Goal: Find specific page/section: Find specific page/section

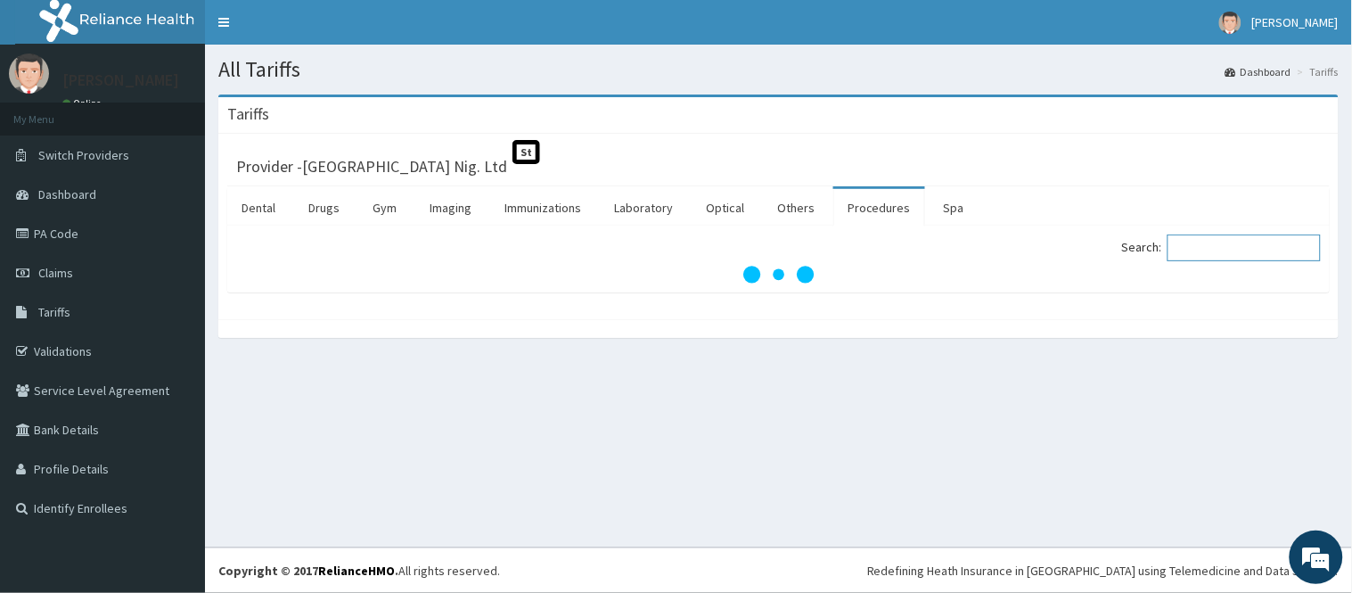
click at [1216, 252] on input "Search:" at bounding box center [1244, 247] width 153 height 27
paste input "Pulmonary/ Respiratory Remote Consult"
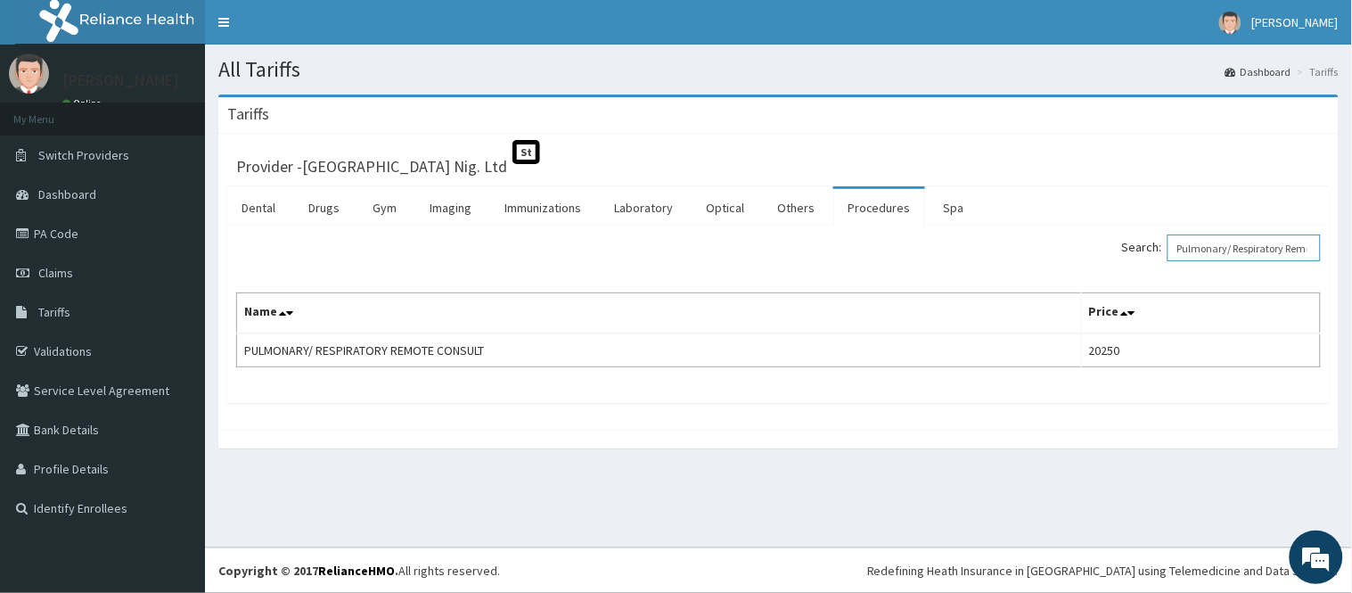
click at [1242, 246] on input "Pulmonary/ Respiratory Remote Consult" at bounding box center [1244, 247] width 153 height 27
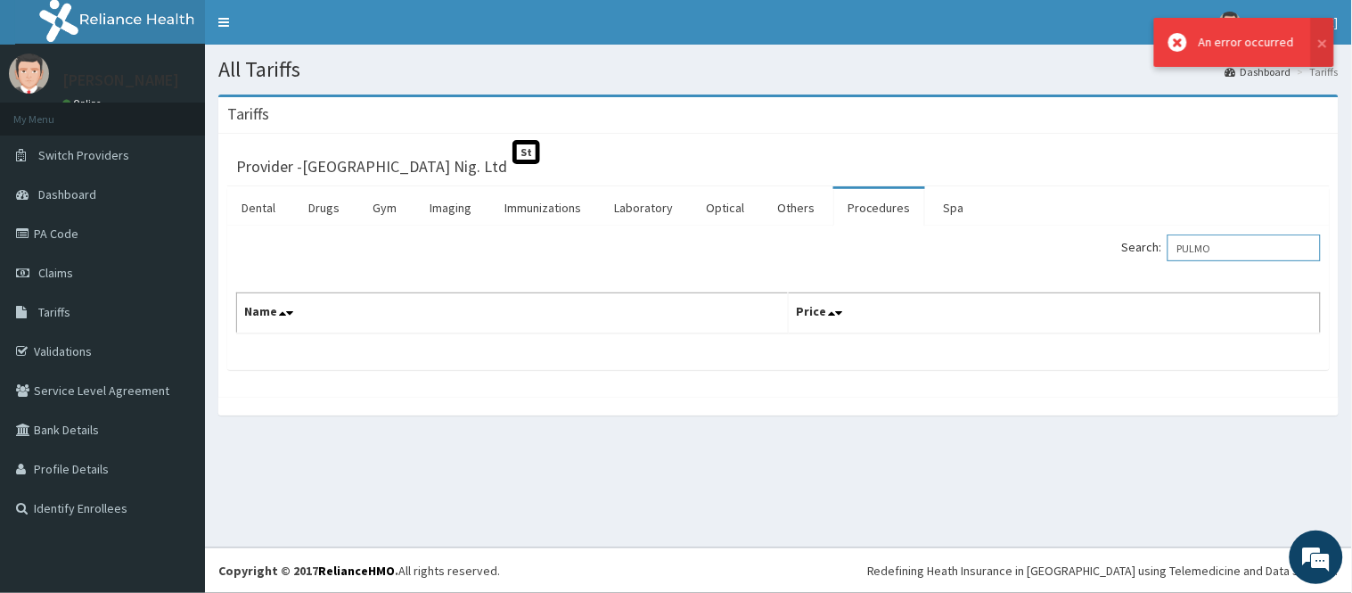
type input "PULMO"
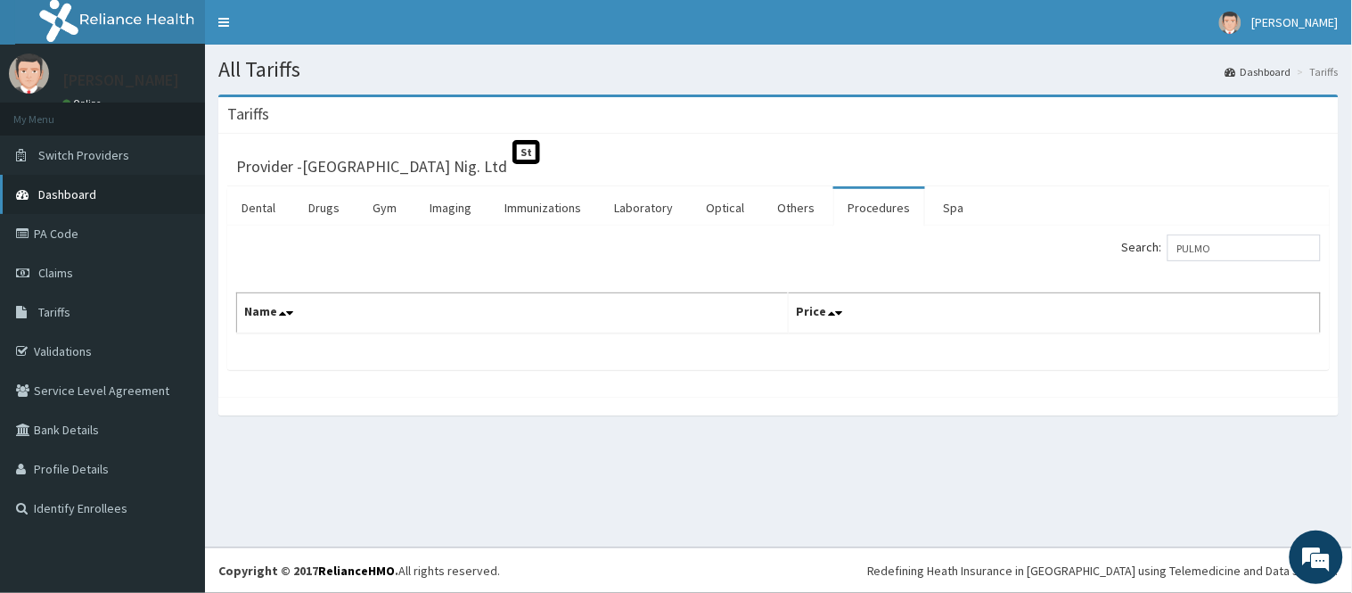
click at [60, 192] on span "Dashboard" at bounding box center [67, 194] width 58 height 16
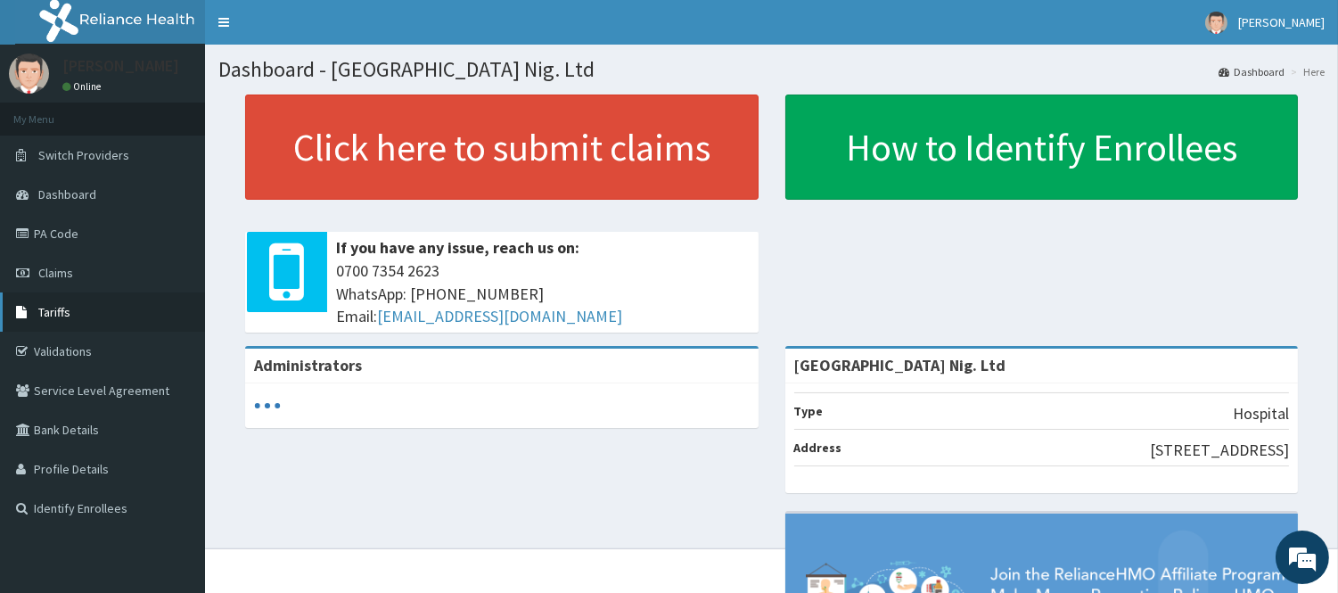
click at [105, 314] on link "Tariffs" at bounding box center [102, 311] width 205 height 39
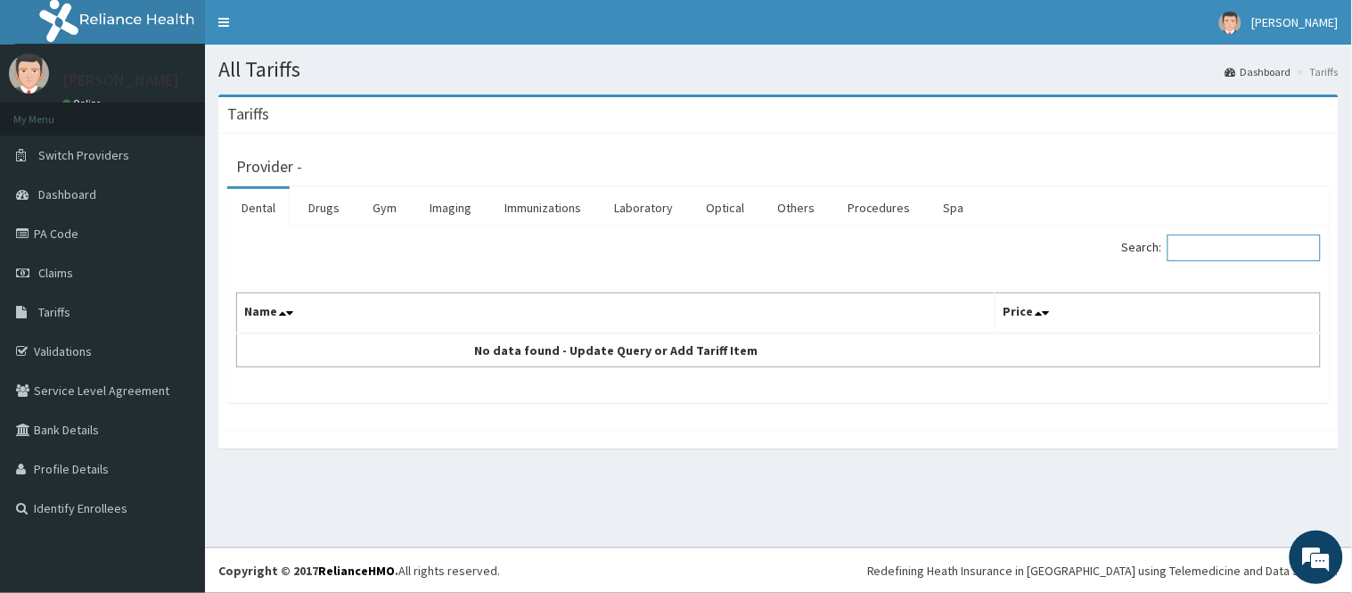
click at [1212, 242] on input "Search:" at bounding box center [1244, 247] width 153 height 27
type input "RESPIRATORY"
click at [838, 207] on link "Procedures" at bounding box center [879, 207] width 92 height 37
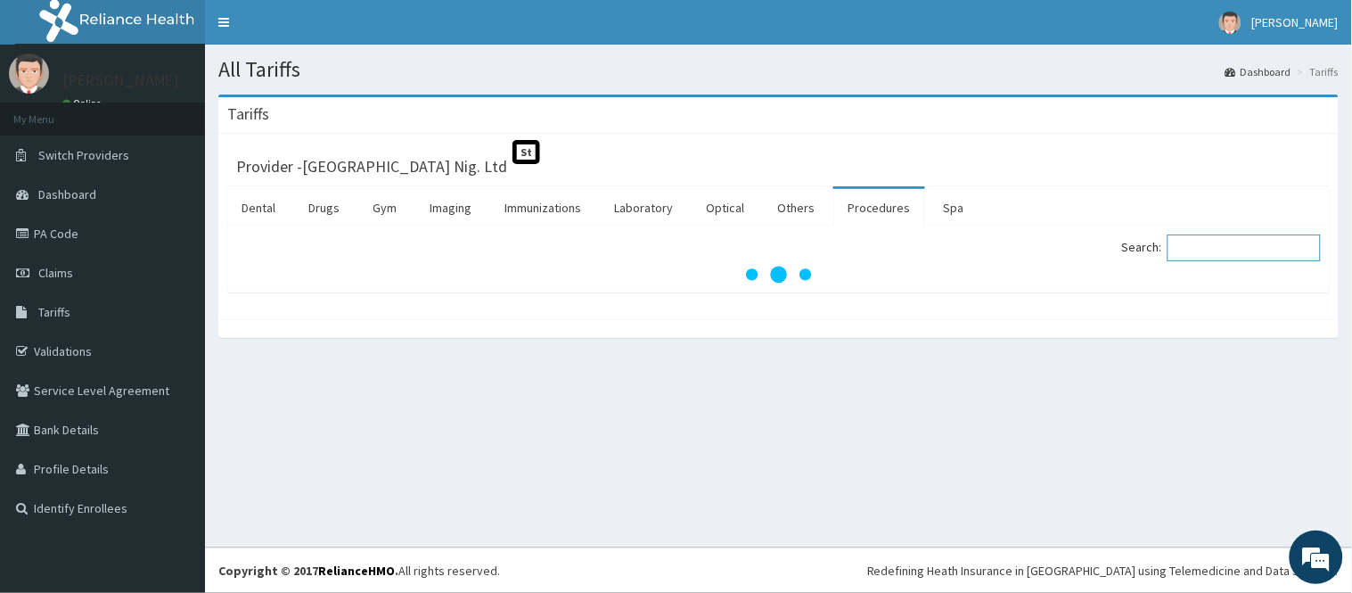
click at [1208, 250] on input "Search:" at bounding box center [1244, 247] width 153 height 27
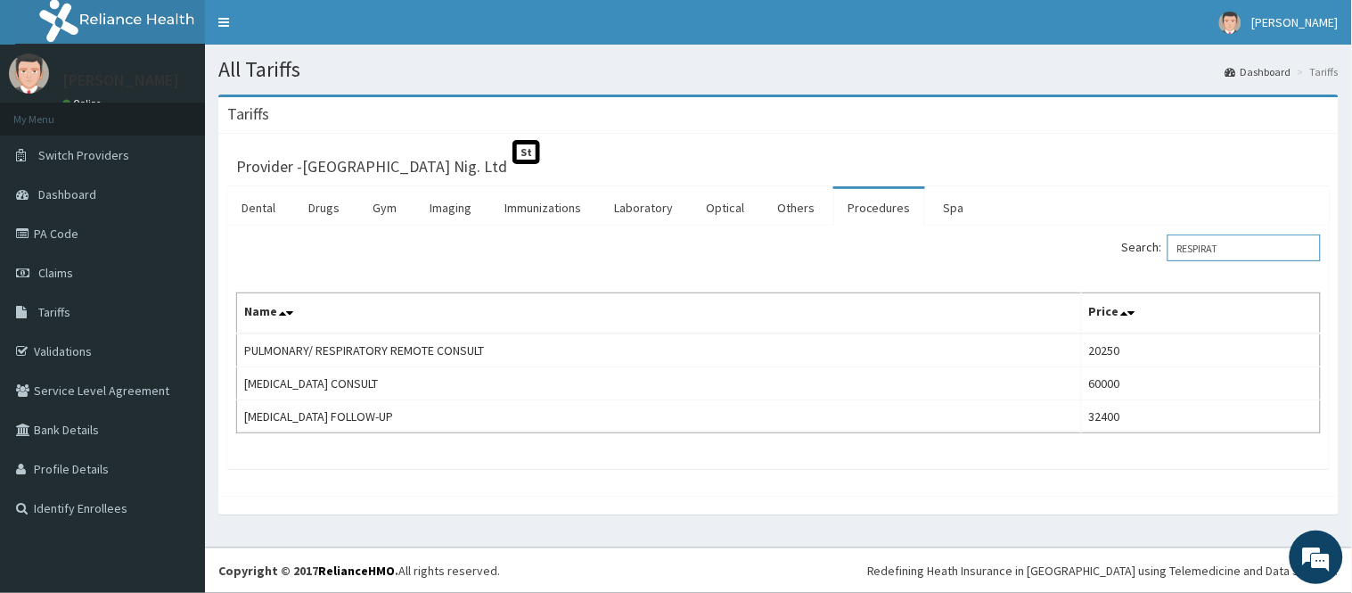
click at [1204, 254] on input "RESPIRAT" at bounding box center [1244, 247] width 153 height 27
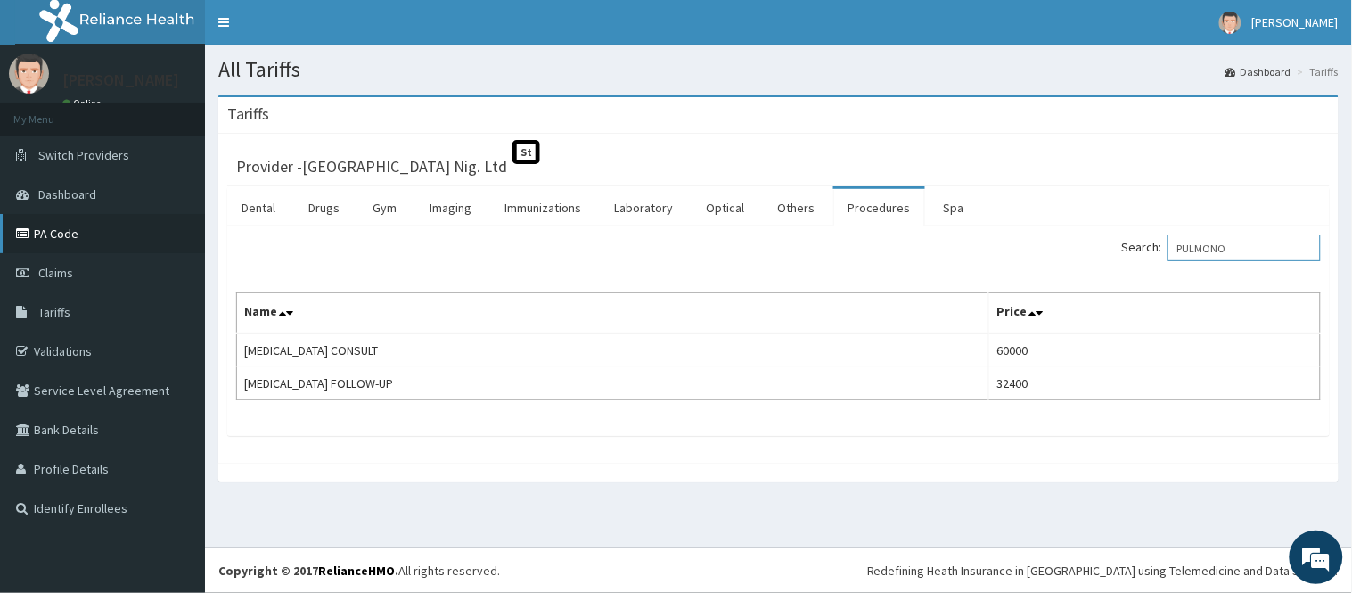
type input "PULMONO"
click at [95, 236] on link "PA Code" at bounding box center [102, 233] width 205 height 39
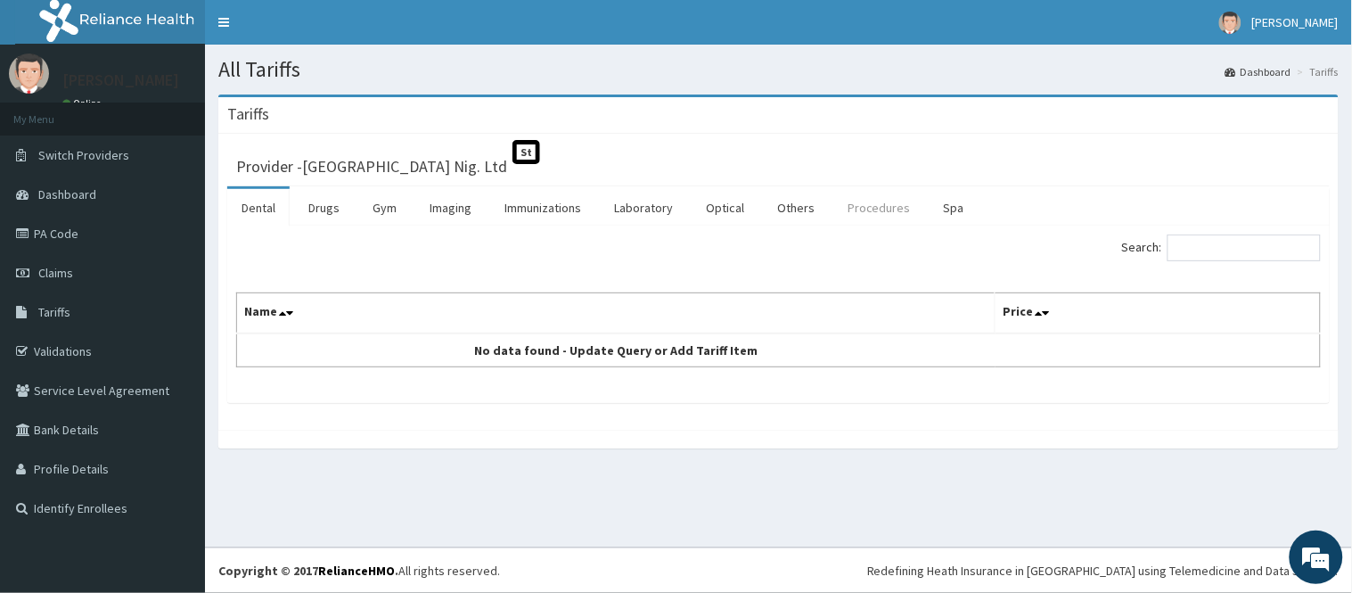
click at [857, 218] on link "Procedures" at bounding box center [879, 207] width 92 height 37
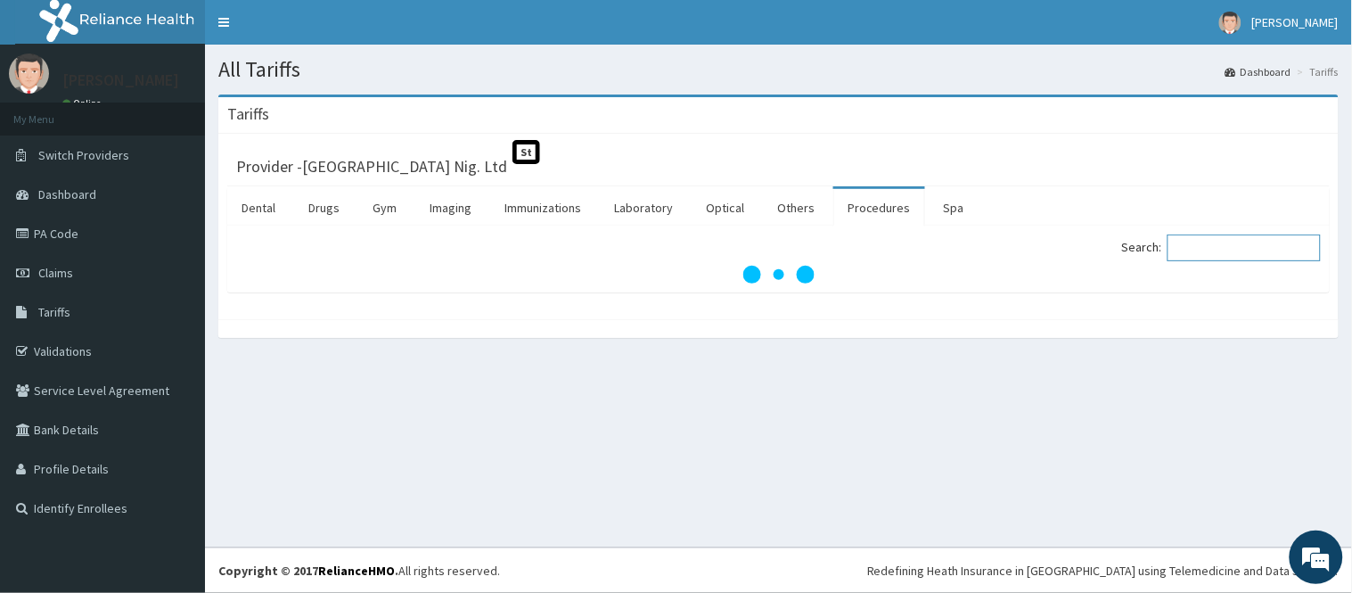
click at [1206, 255] on input "Search:" at bounding box center [1244, 247] width 153 height 27
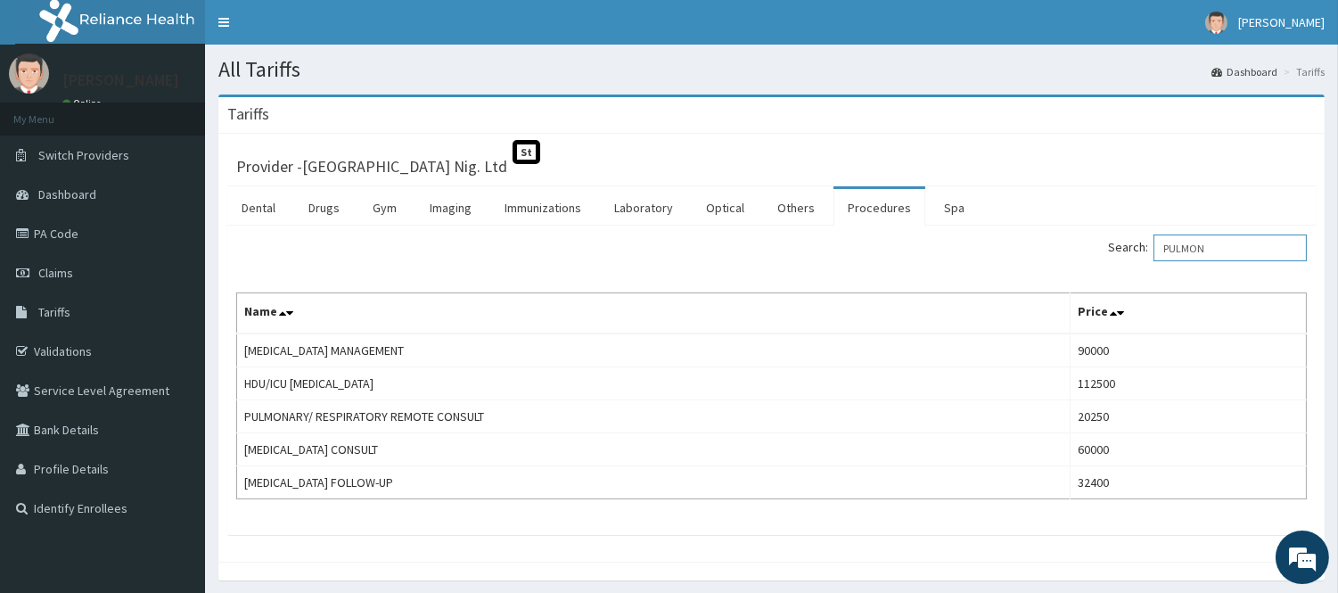
type input "PULMON"
